Goal: Find specific page/section

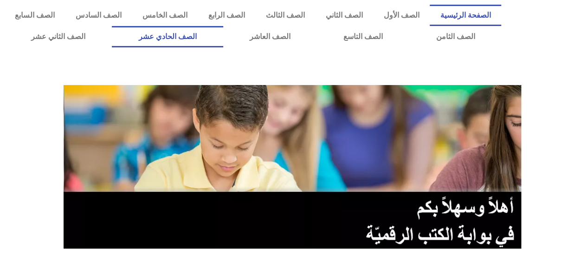
click at [178, 36] on link "الصف الحادي عشر" at bounding box center [167, 36] width 111 height 21
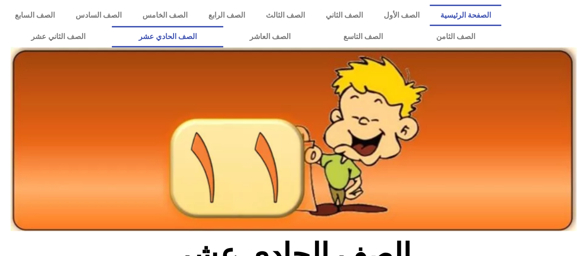
click at [478, 12] on link "الصفحة الرئيسية" at bounding box center [465, 15] width 71 height 21
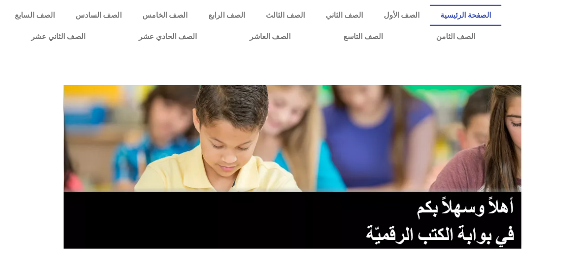
click at [261, 115] on img at bounding box center [294, 166] width 460 height 163
click at [581, 10] on div at bounding box center [546, 26] width 81 height 52
click at [214, 37] on link "الصف الحادي عشر" at bounding box center [167, 36] width 111 height 21
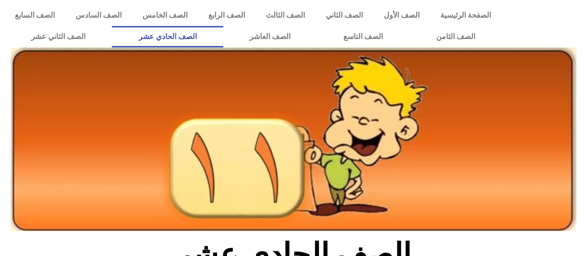
scroll to position [224, 0]
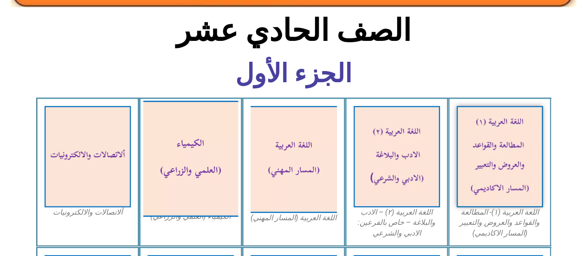
click at [186, 155] on img at bounding box center [190, 158] width 95 height 116
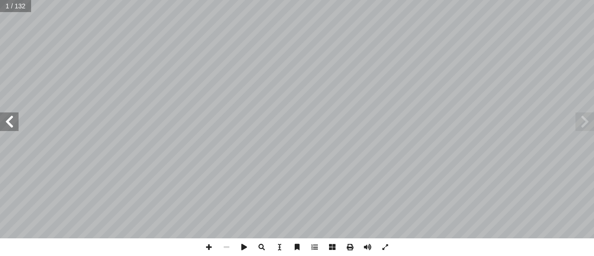
click at [6, 128] on span at bounding box center [9, 121] width 19 height 19
